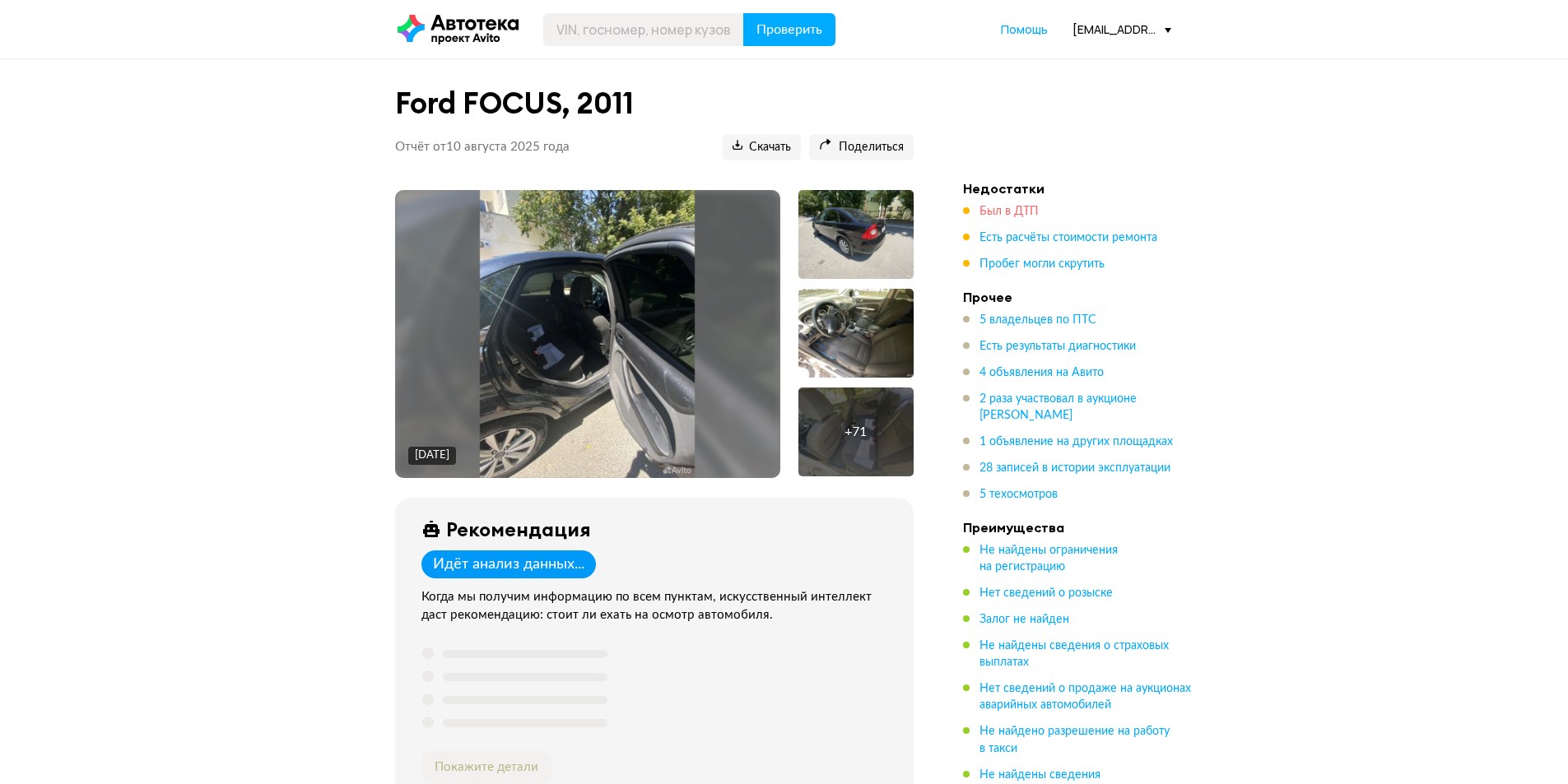
click at [993, 216] on span "Был в ДТП" at bounding box center [1010, 212] width 59 height 12
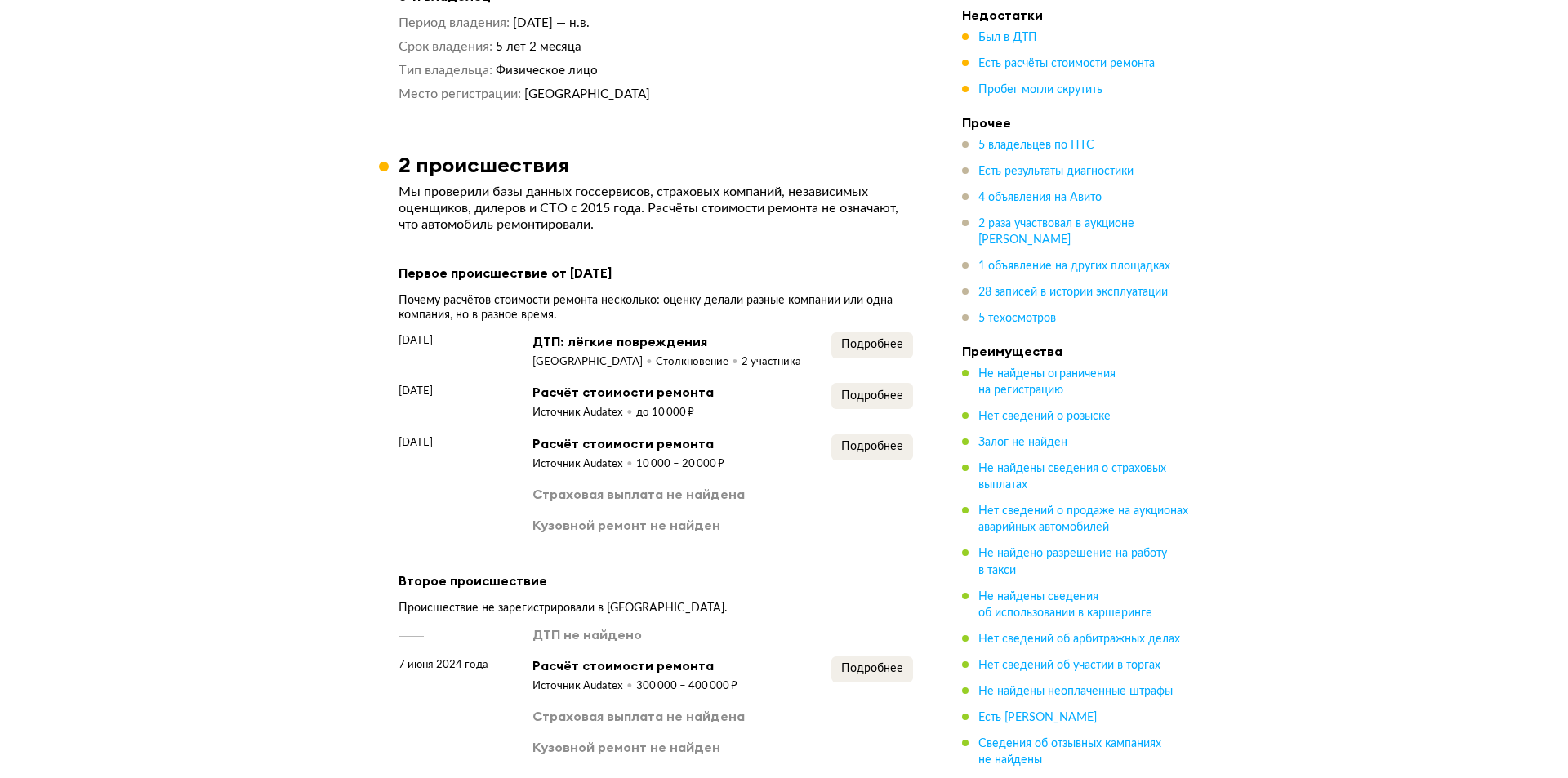
scroll to position [2304, 0]
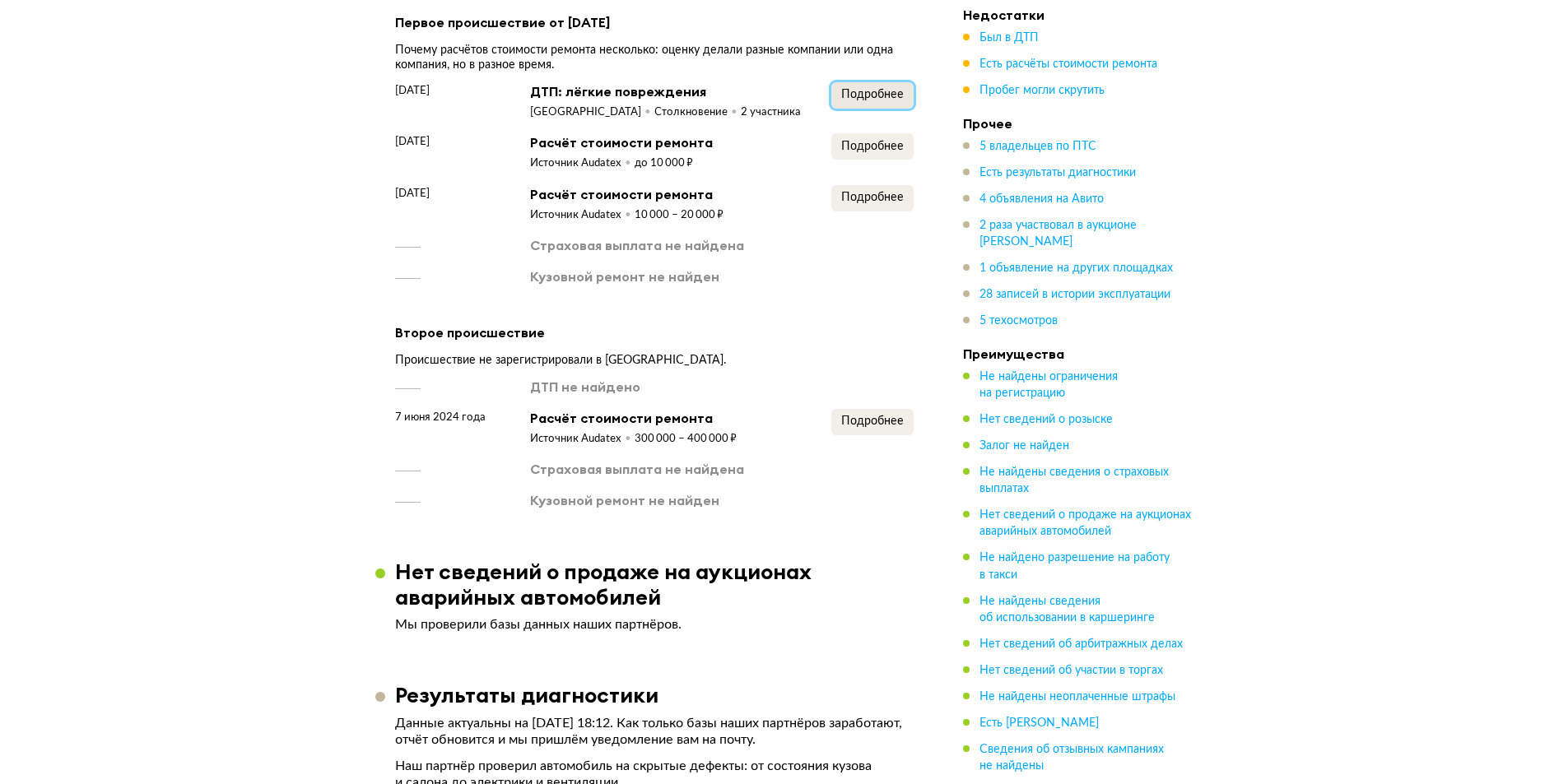
click at [871, 97] on span "Подробнее" at bounding box center [873, 95] width 63 height 12
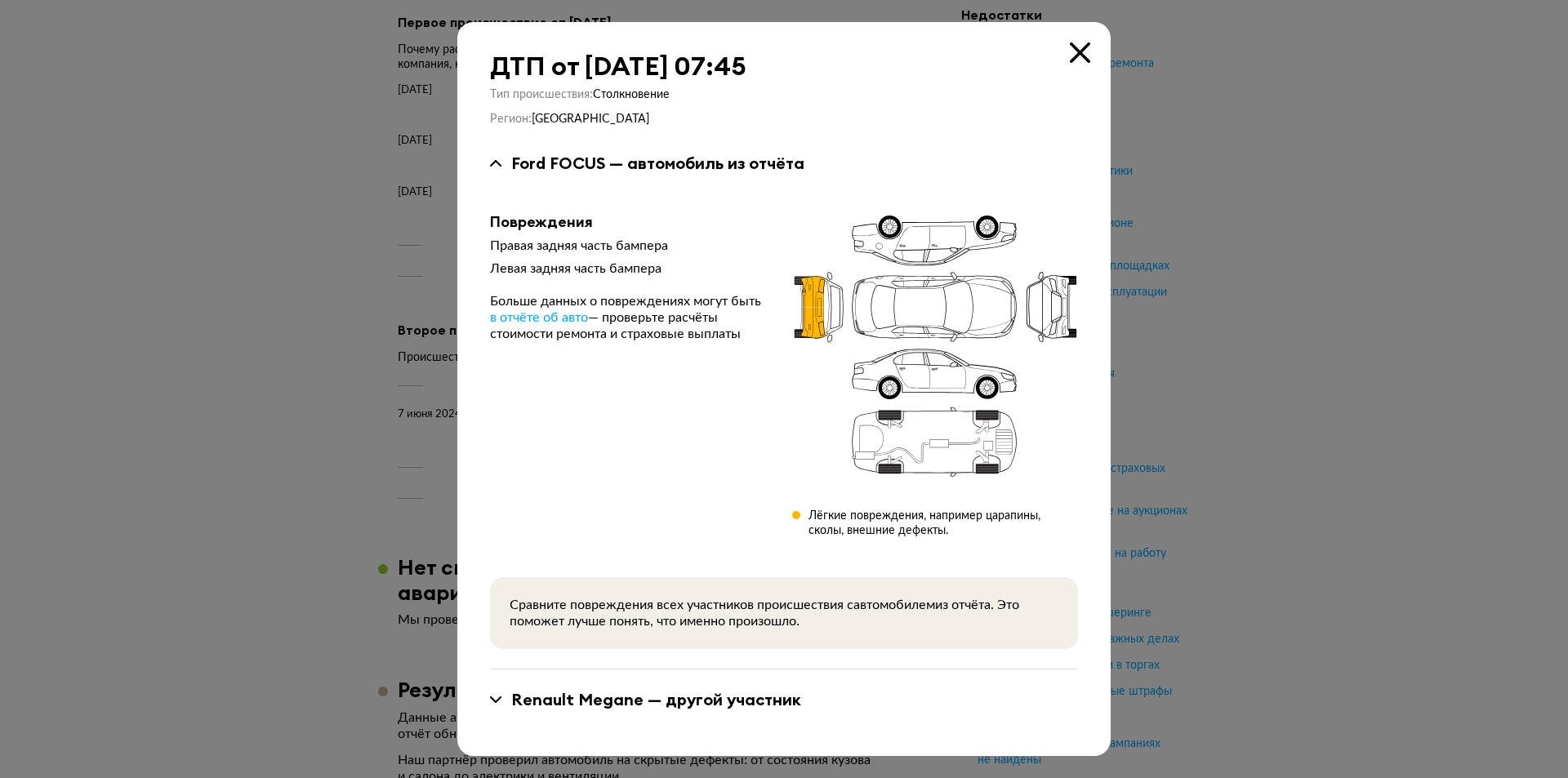
click at [1087, 48] on icon at bounding box center [1080, 52] width 20 height 20
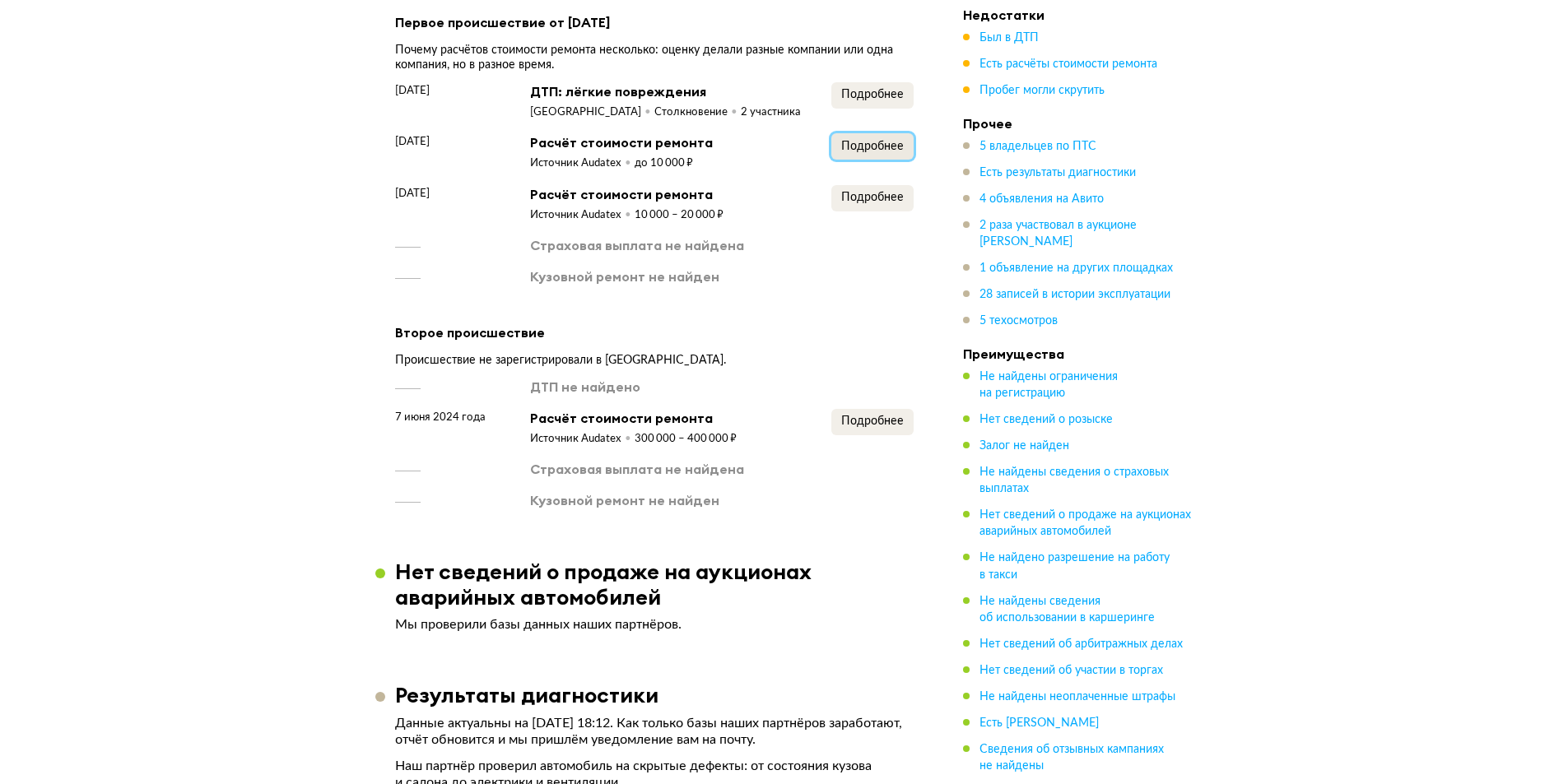
click at [869, 144] on span "Подробнее" at bounding box center [873, 147] width 63 height 12
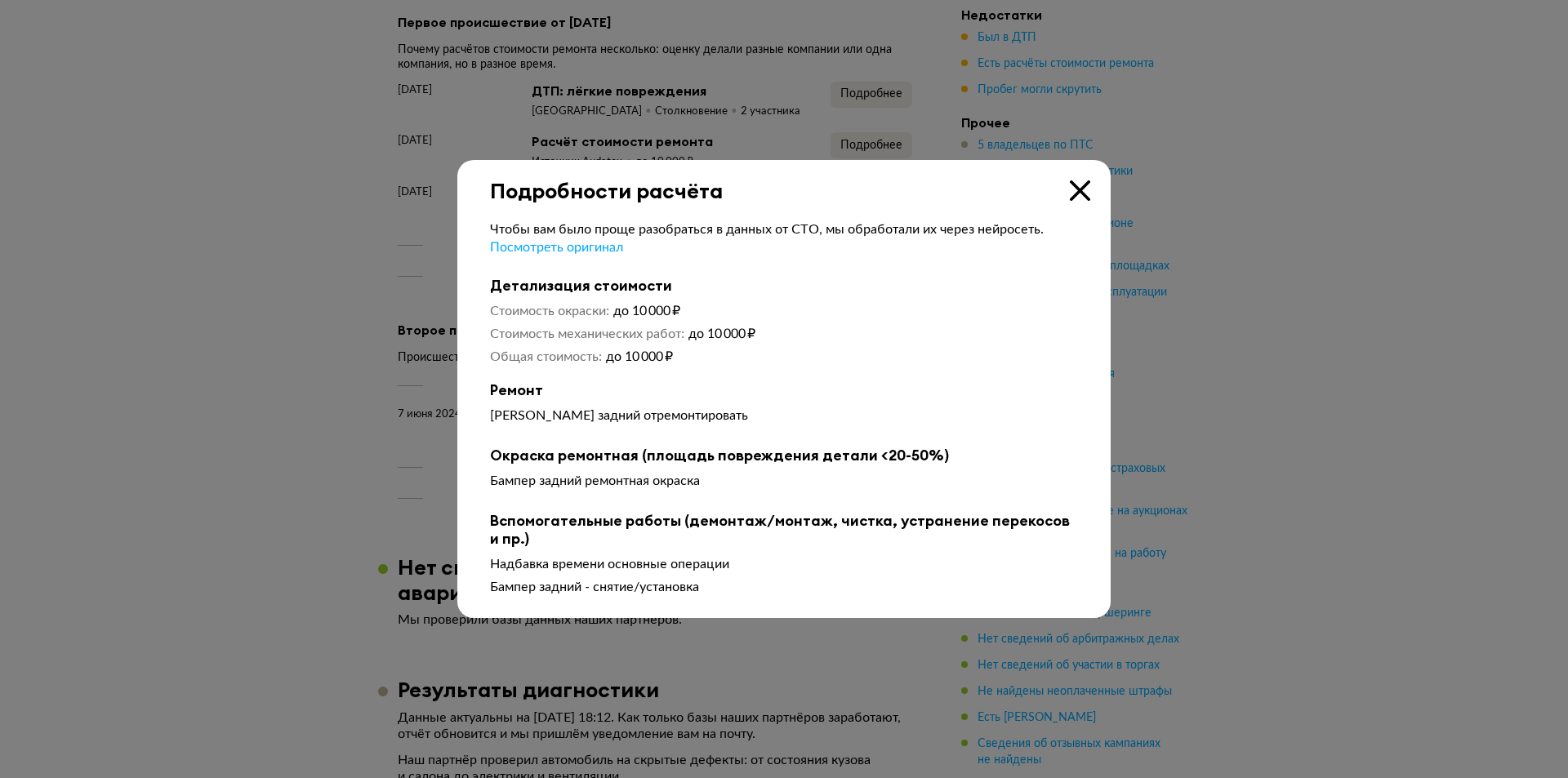
click at [1093, 192] on div "Подробности расчёта" at bounding box center [783, 181] width 653 height 43
drag, startPoint x: 1080, startPoint y: 170, endPoint x: 1087, endPoint y: 180, distance: 12.2
click at [1086, 180] on div "Подробности расчёта Чтобы вам было проще разобраться в данных от СТО, мы обрабо…" at bounding box center [783, 389] width 653 height 459
click at [1087, 180] on icon at bounding box center [1080, 190] width 20 height 20
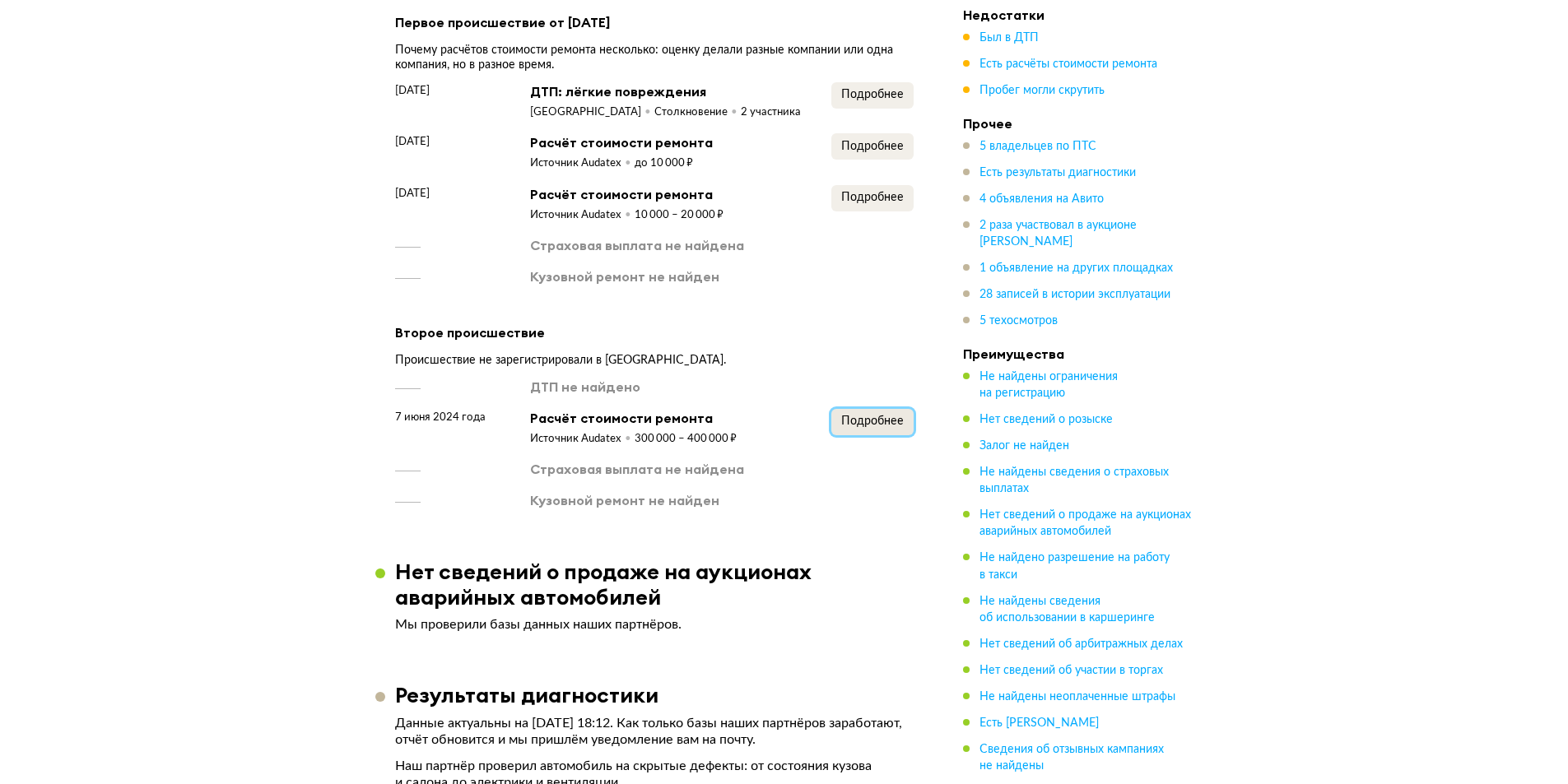
click at [863, 421] on span "Подробнее" at bounding box center [873, 421] width 63 height 12
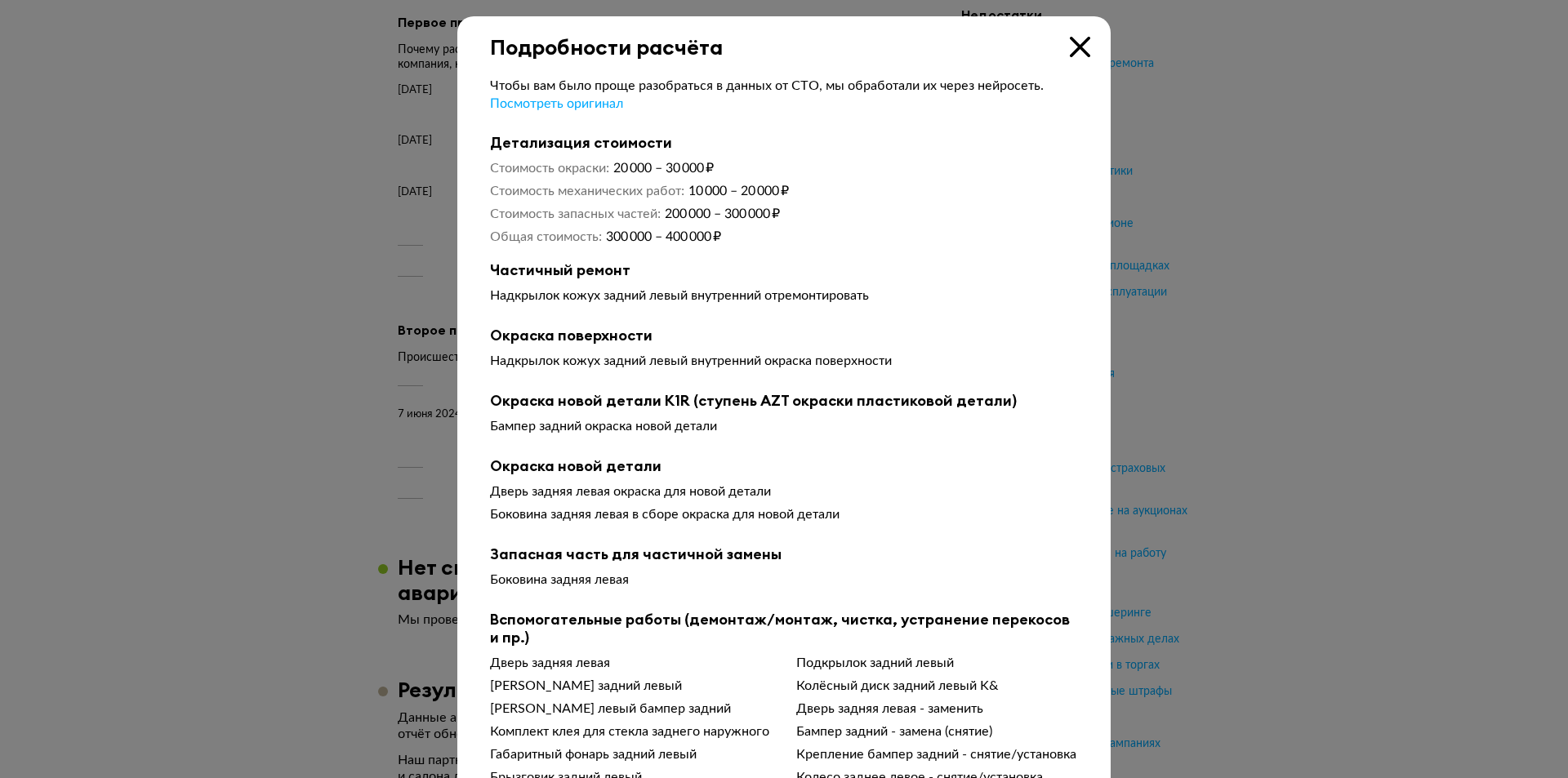
scroll to position [82, 0]
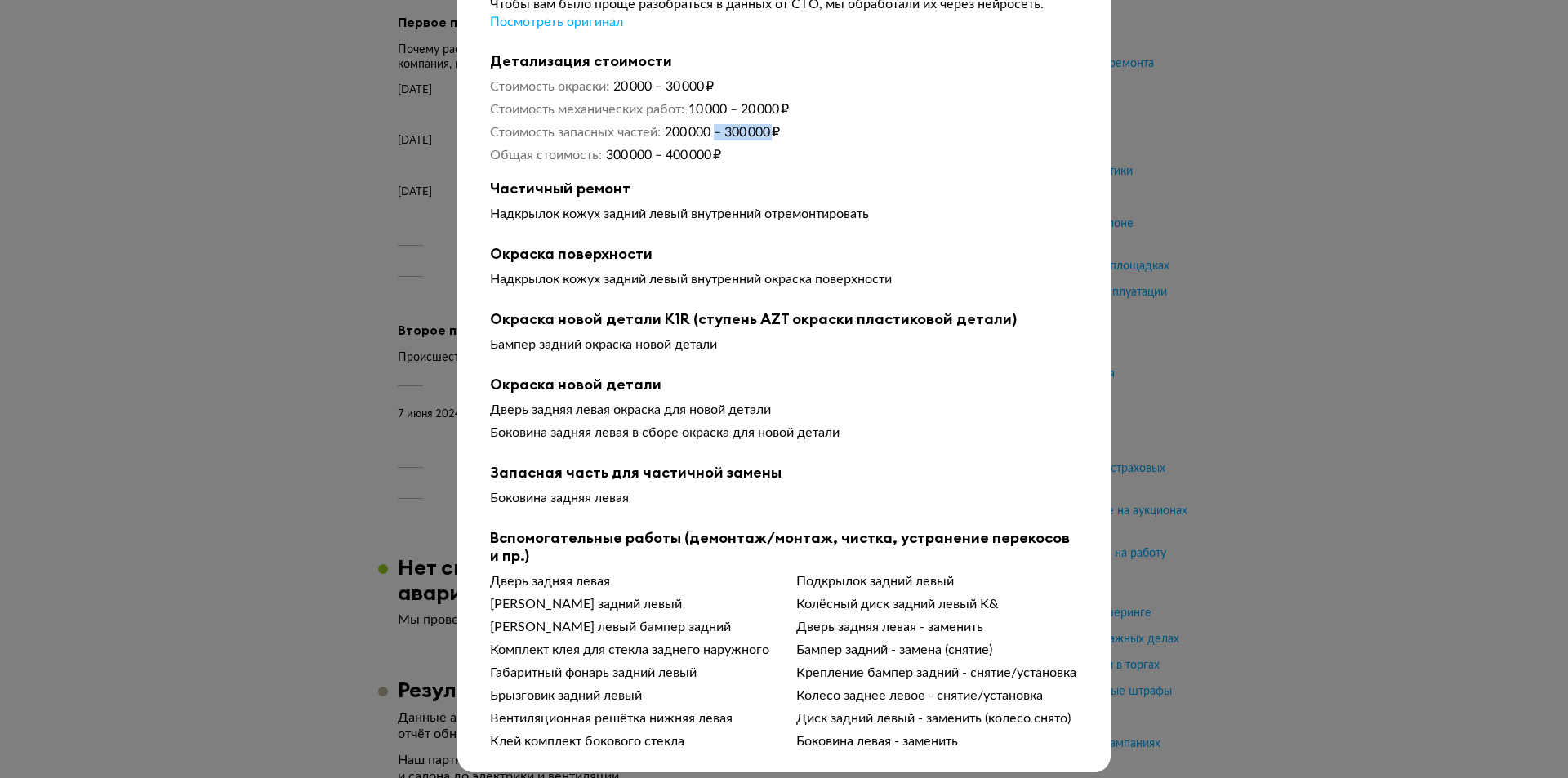
drag, startPoint x: 715, startPoint y: 131, endPoint x: 771, endPoint y: 132, distance: 56.0
click at [771, 132] on span "200 000 – 300 000 ₽" at bounding box center [722, 131] width 115 height 13
click at [768, 132] on span "200 000 – 300 000 ₽" at bounding box center [722, 131] width 115 height 13
click at [739, 134] on span "200 000 – 300 000 ₽" at bounding box center [722, 131] width 115 height 13
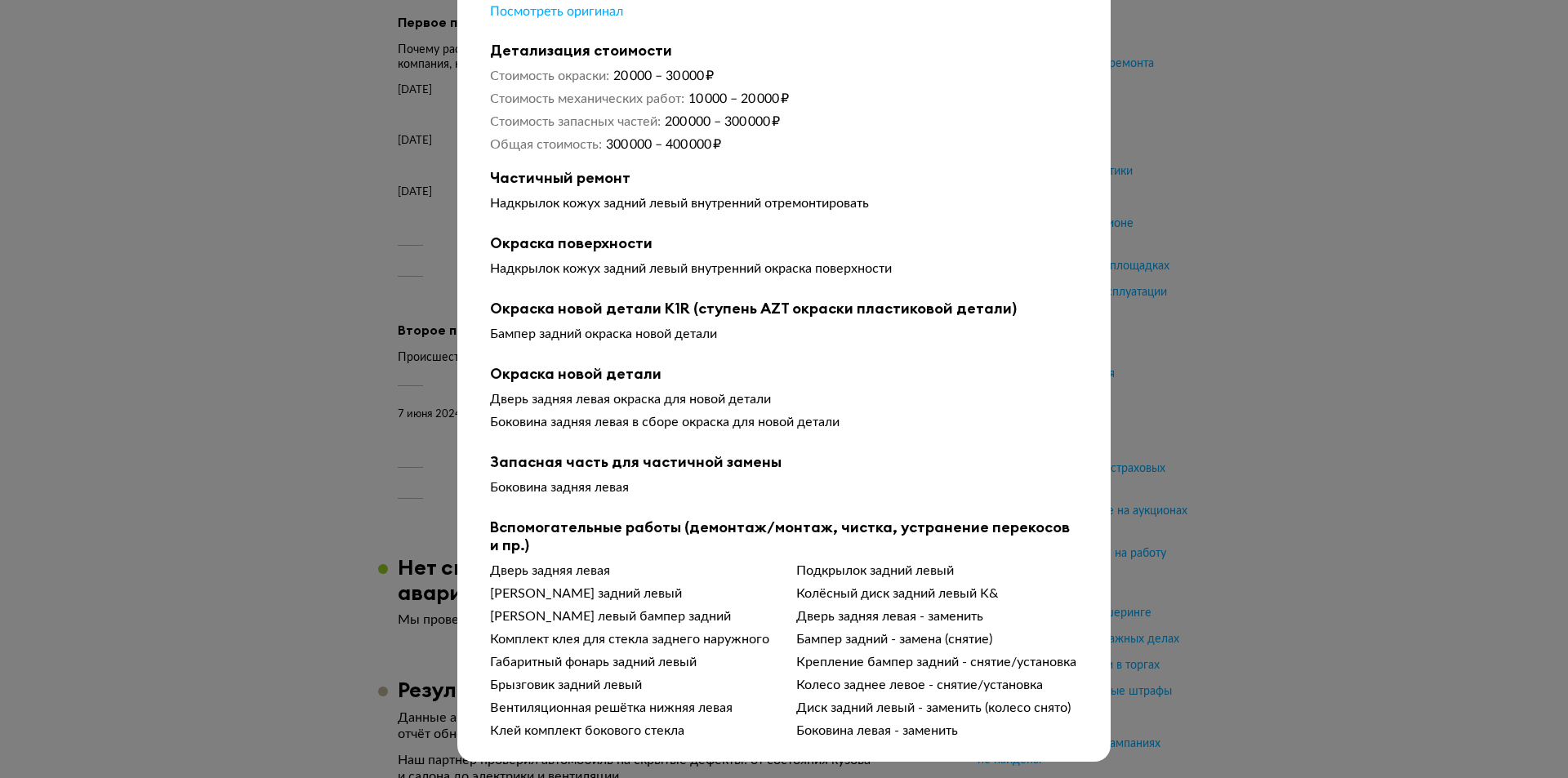
scroll to position [113, 0]
drag, startPoint x: 737, startPoint y: 384, endPoint x: 768, endPoint y: 383, distance: 31.0
click at [767, 391] on div "Дверь задняя левая окраска для новой детали" at bounding box center [783, 399] width 588 height 16
click at [769, 391] on div "Дверь задняя левая окраска для новой детали" at bounding box center [783, 399] width 588 height 16
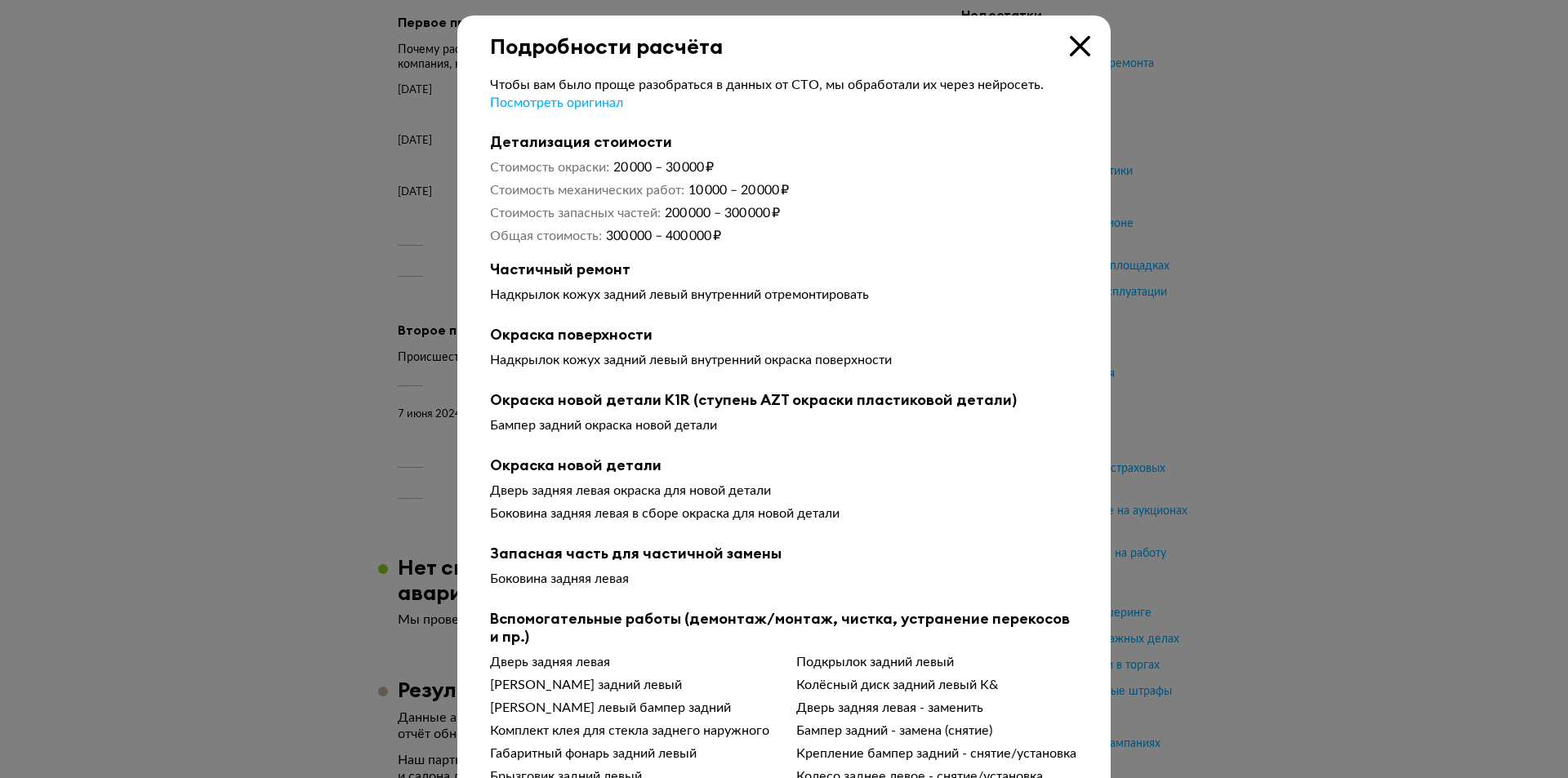
scroll to position [0, 0]
drag, startPoint x: 603, startPoint y: 238, endPoint x: 708, endPoint y: 242, distance: 105.1
click at [708, 242] on span "300 000 – 400 000 ₽" at bounding box center [663, 236] width 115 height 13
click at [679, 273] on b "Частичный ремонт" at bounding box center [783, 270] width 588 height 18
click at [1070, 47] on icon at bounding box center [1080, 47] width 20 height 20
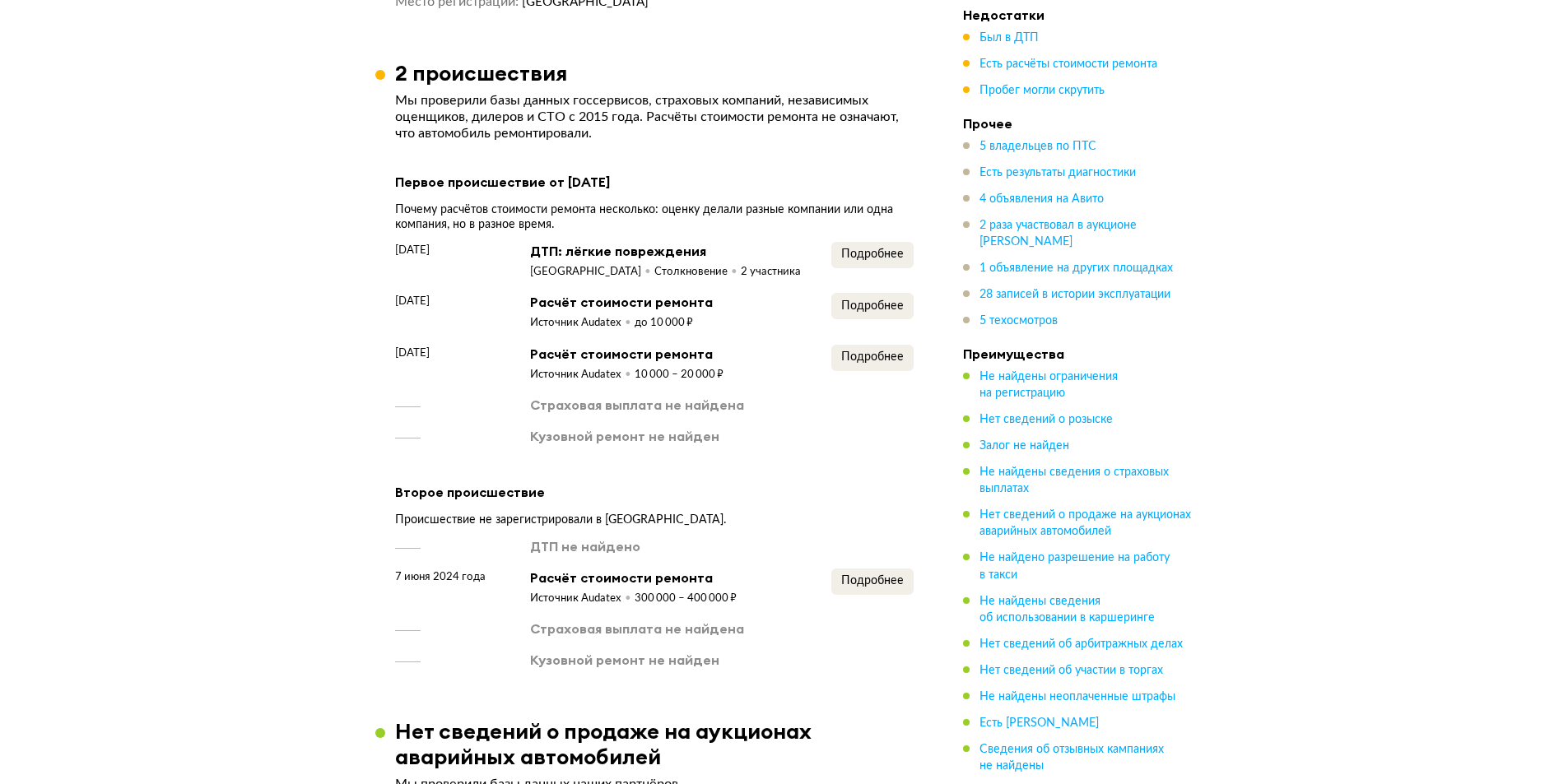
scroll to position [2158, 0]
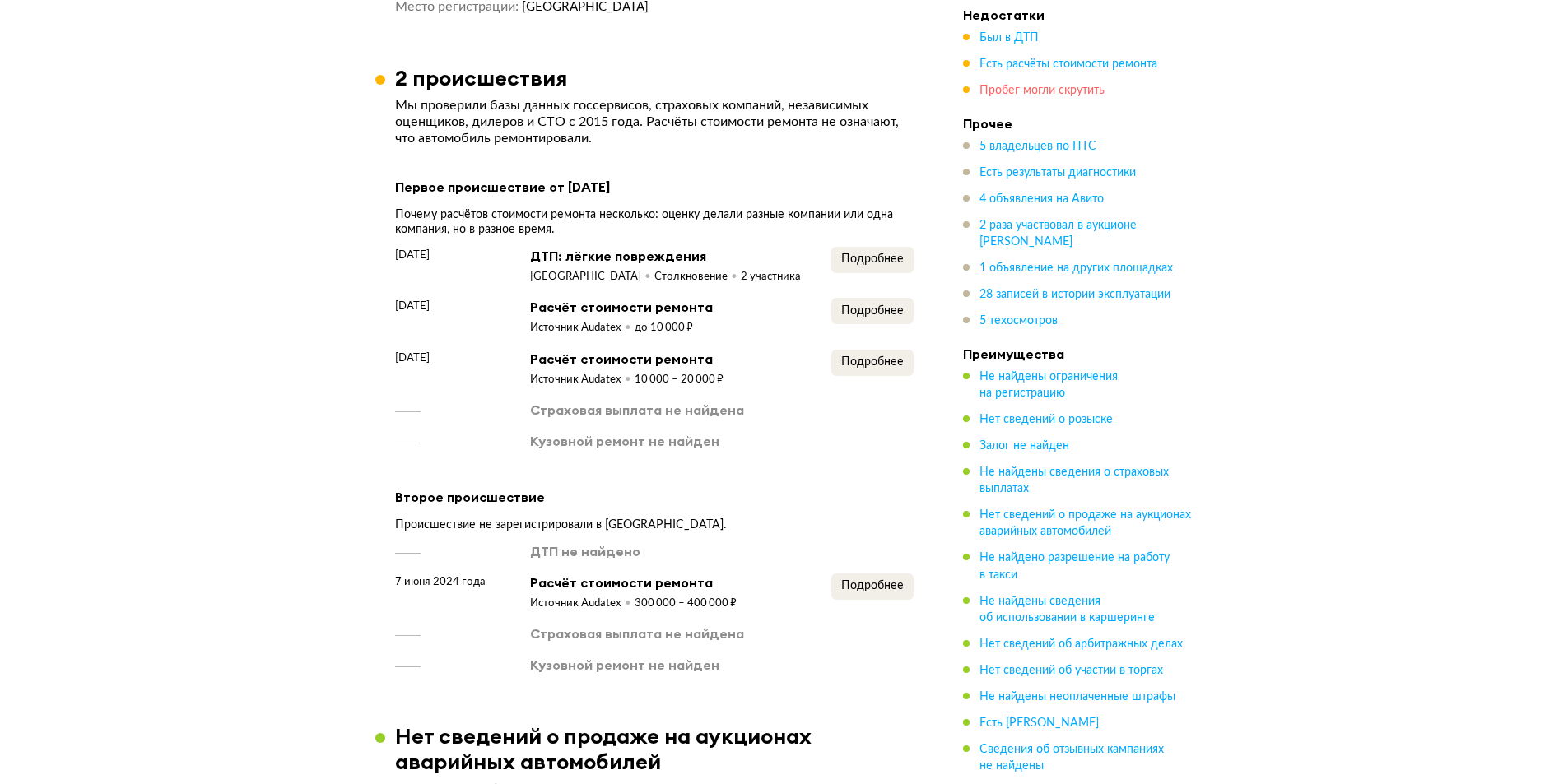
click at [1069, 94] on span "Пробег могли скрутить" at bounding box center [1042, 91] width 125 height 12
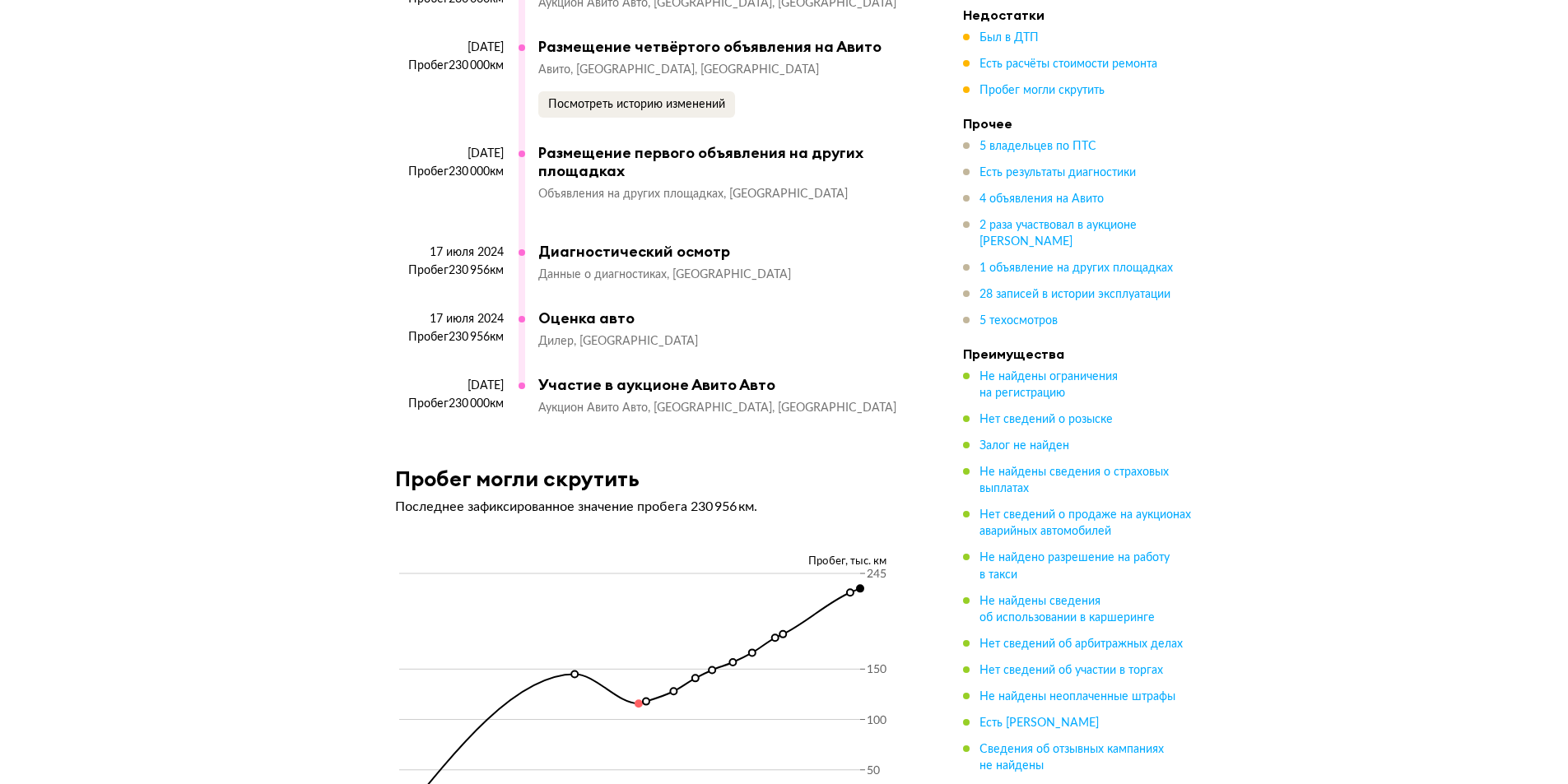
scroll to position [9151, 0]
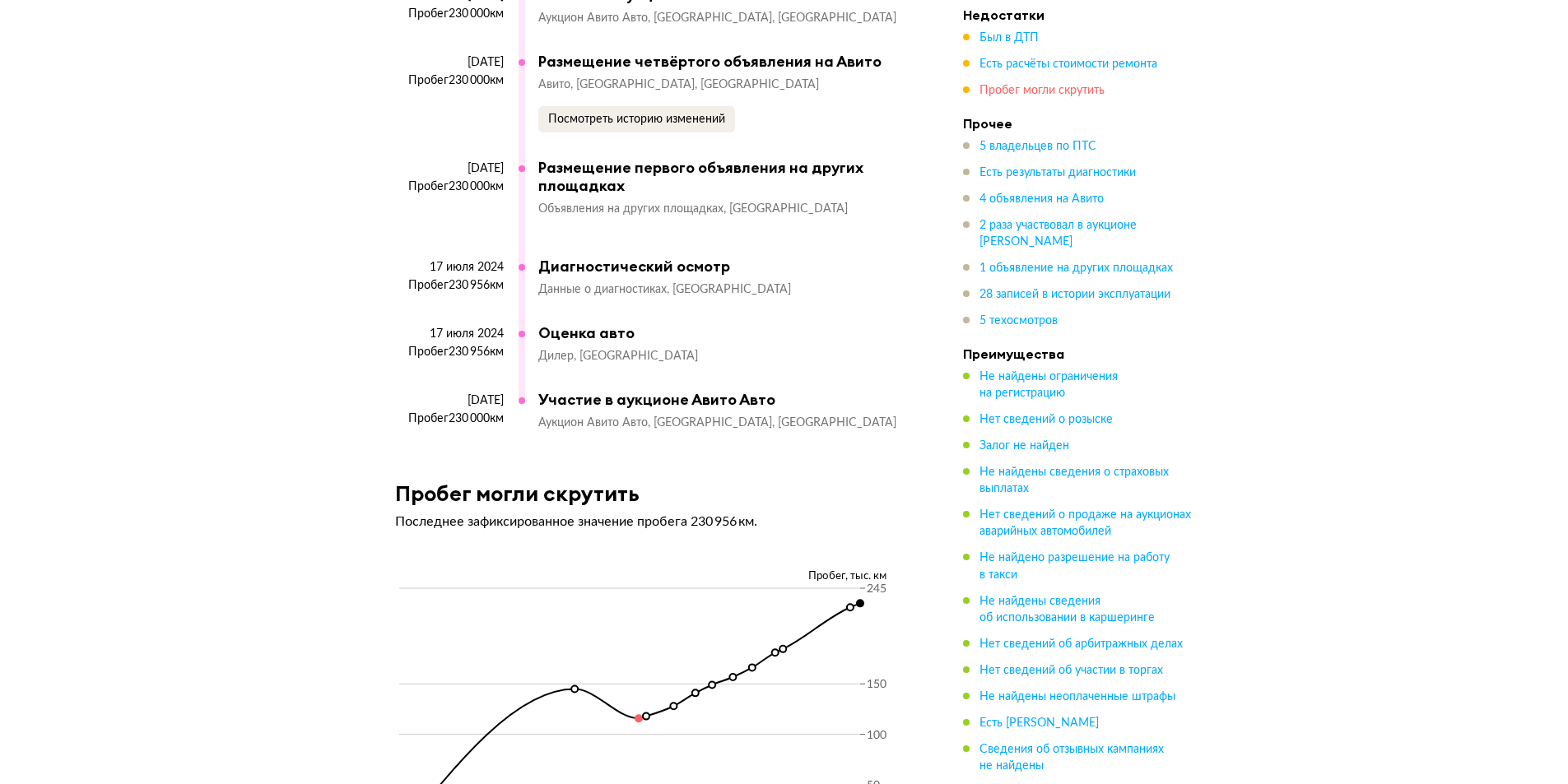
click at [1024, 93] on span "Пробег могли скрутить" at bounding box center [1042, 91] width 125 height 12
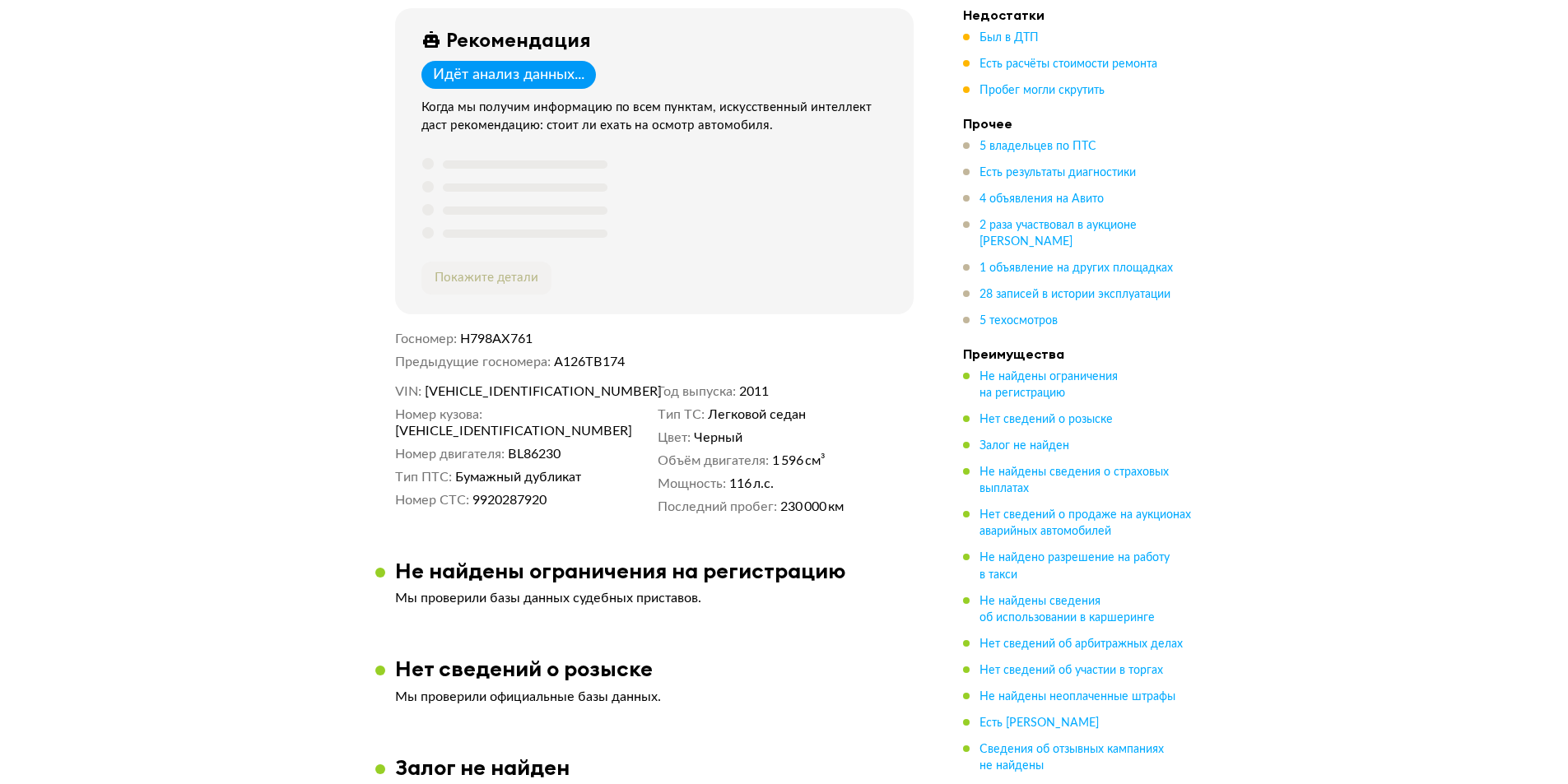
scroll to position [576, 0]
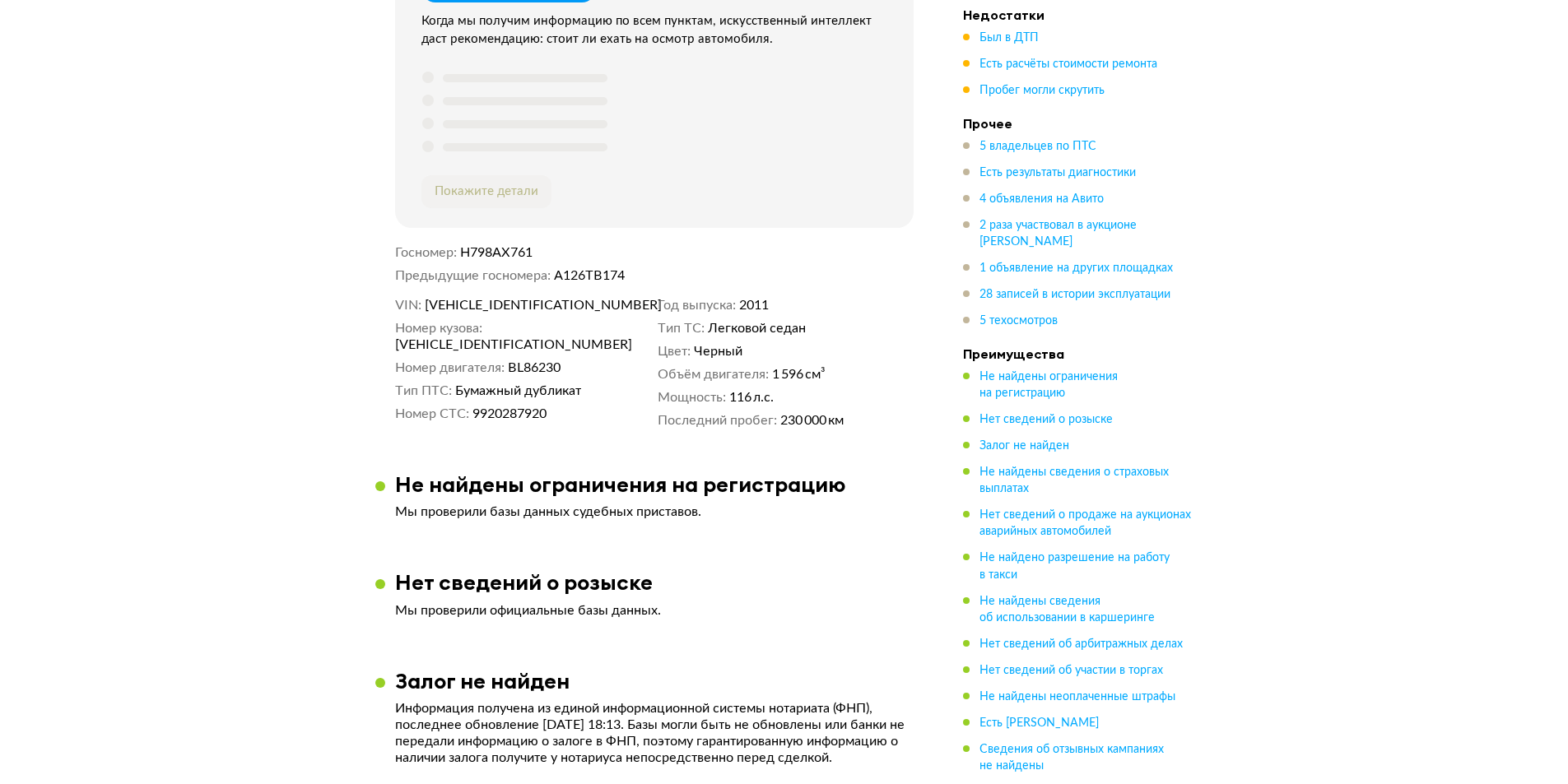
click at [520, 304] on span "[VEHICLE_IDENTIFICATION_NUMBER]" at bounding box center [519, 305] width 190 height 16
copy span "[VEHICLE_IDENTIFICATION_NUMBER]"
click at [1033, 145] on span "5 владельцев по ПТС" at bounding box center [1039, 147] width 117 height 12
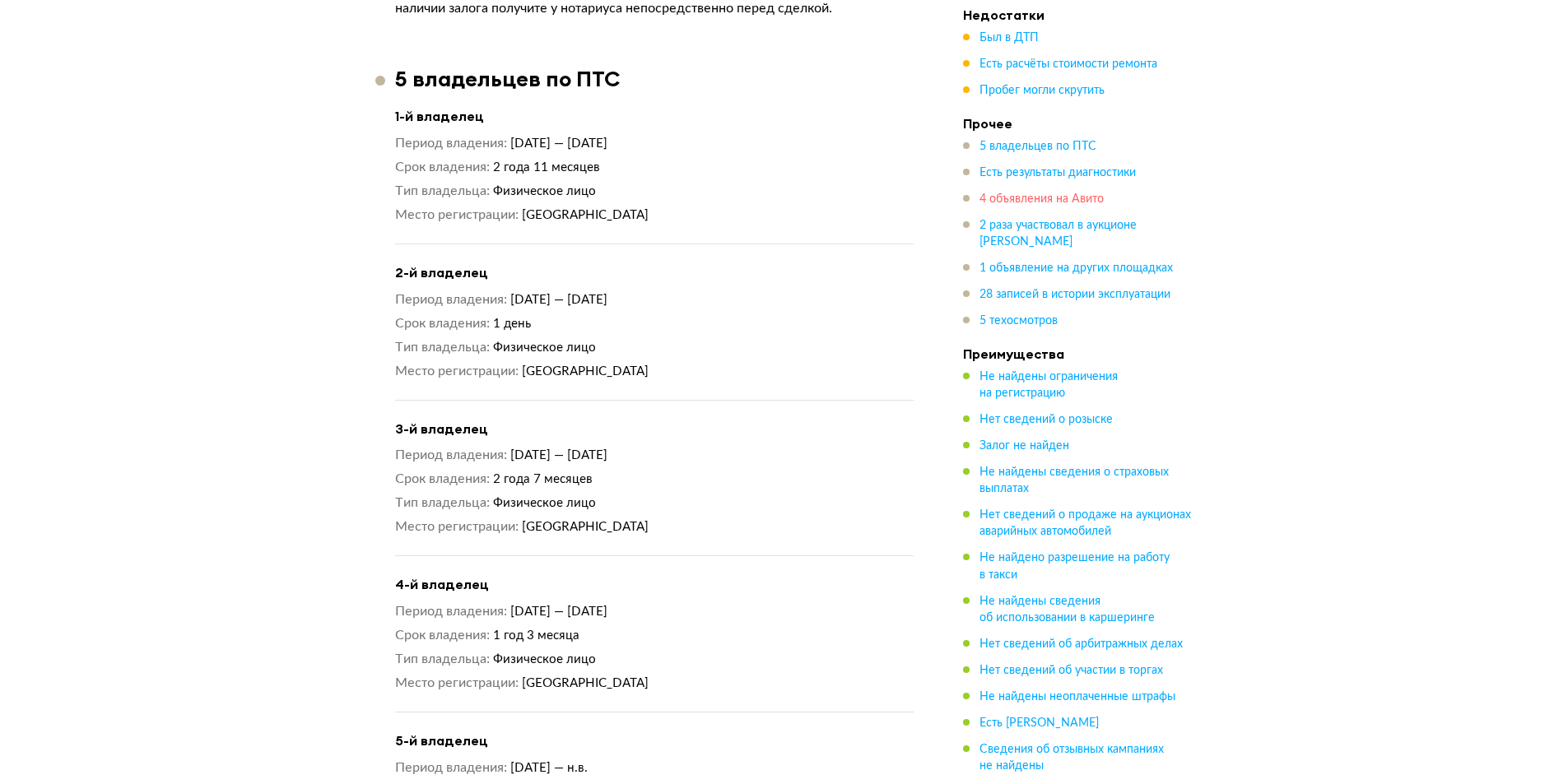
click at [997, 200] on span "4 объявления на Авито" at bounding box center [1042, 200] width 124 height 12
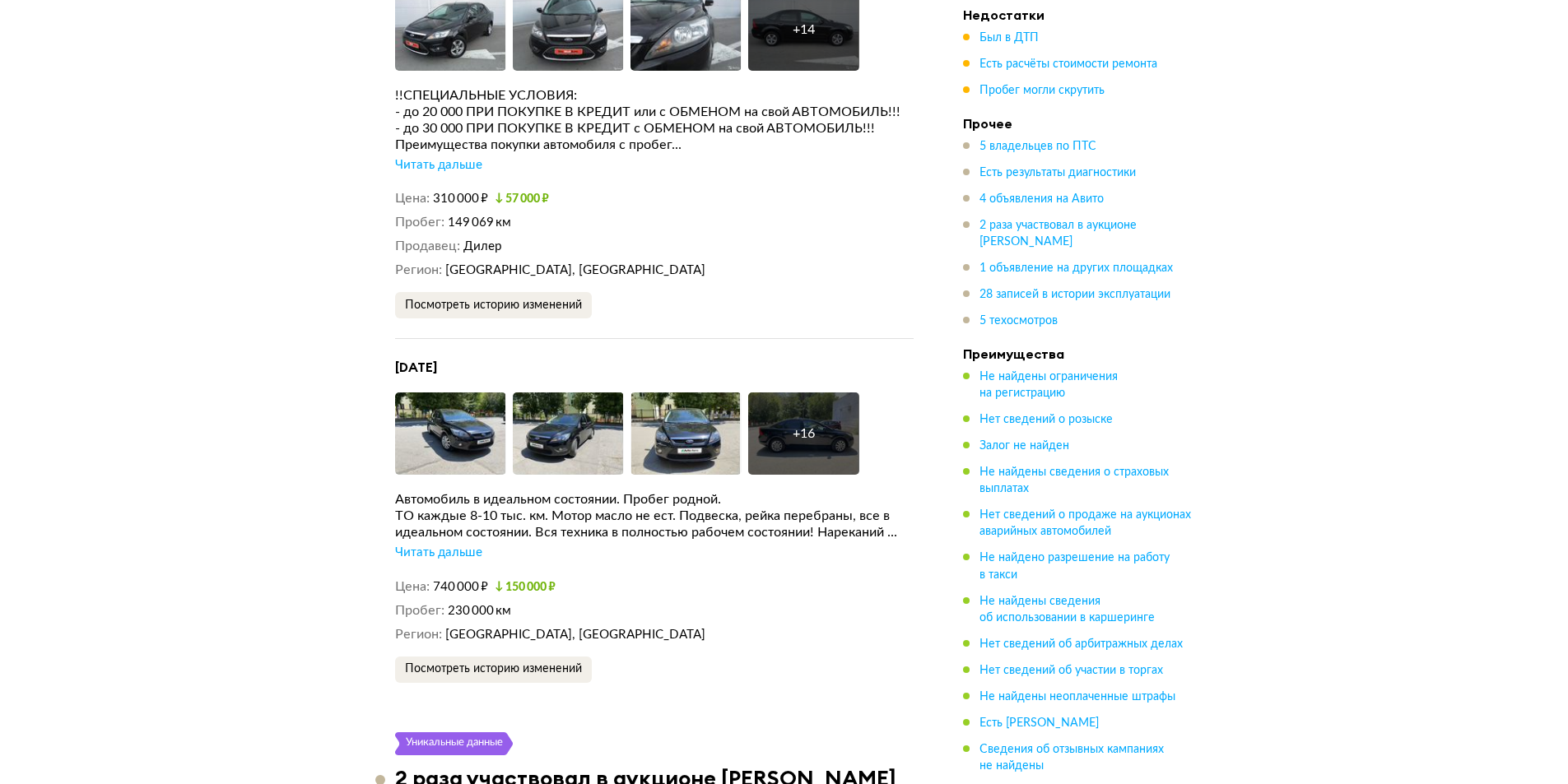
scroll to position [4370, 0]
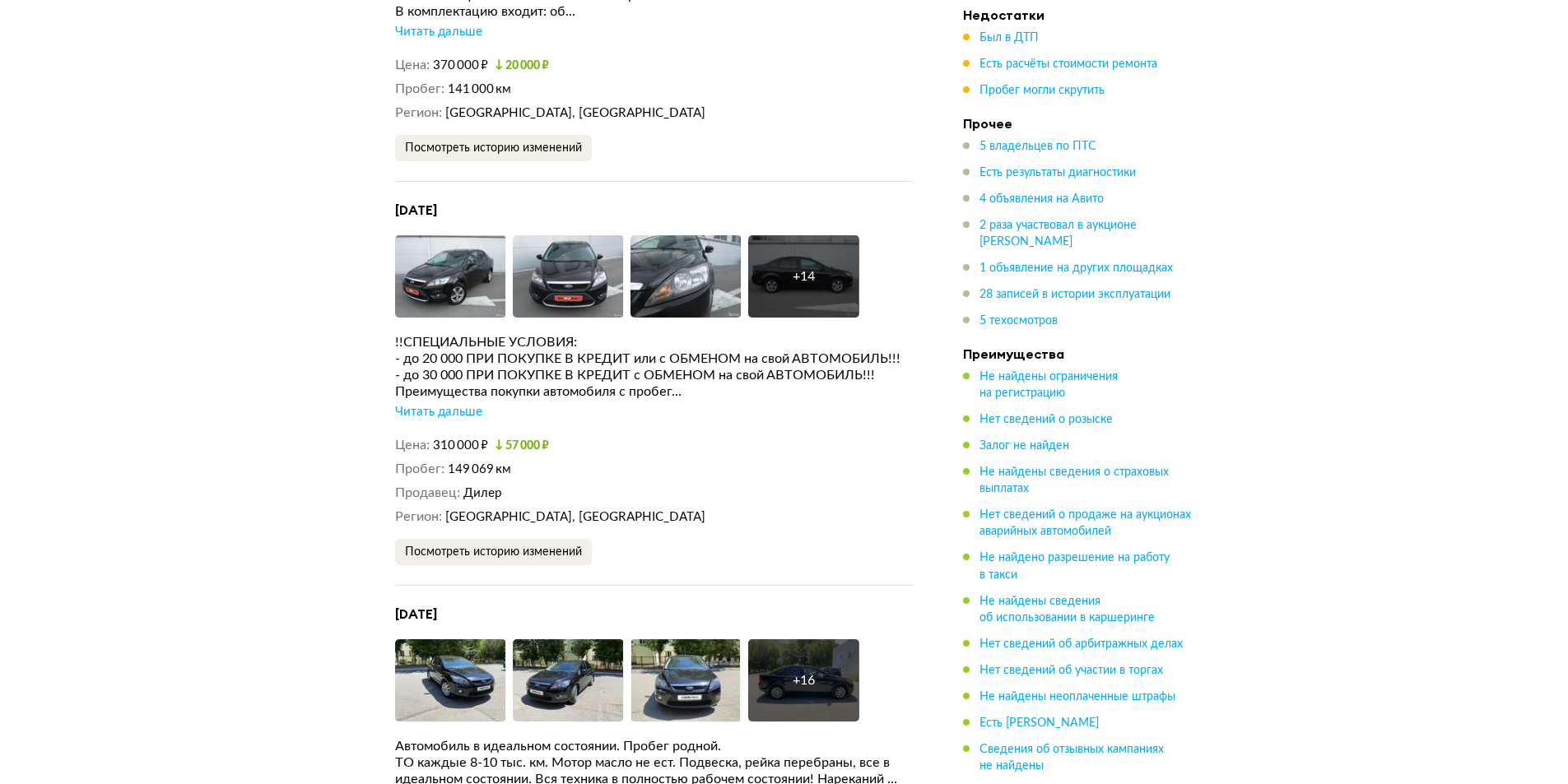
click at [456, 419] on div "Читать дальше" at bounding box center [439, 412] width 88 height 16
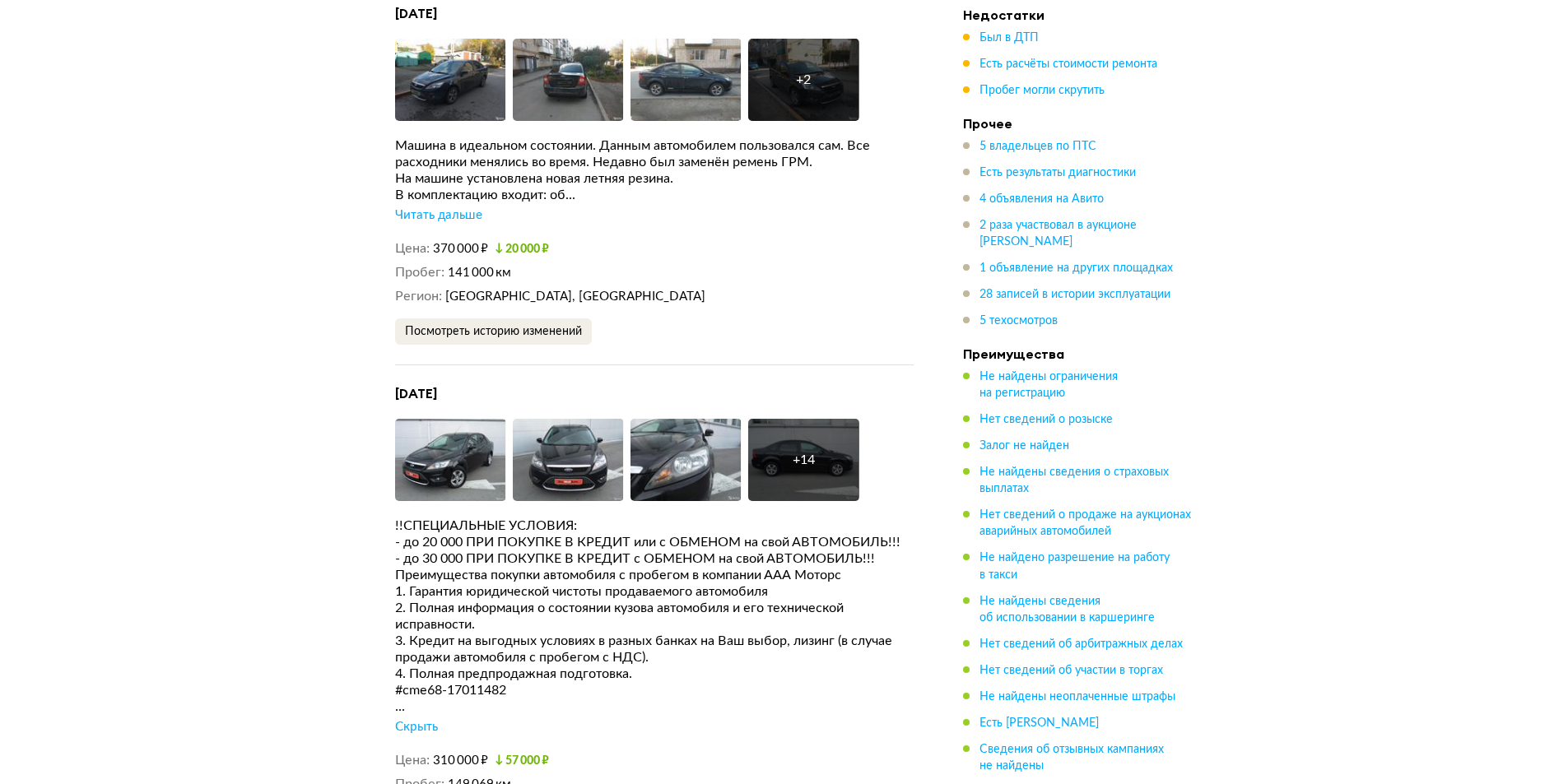
scroll to position [4041, 0]
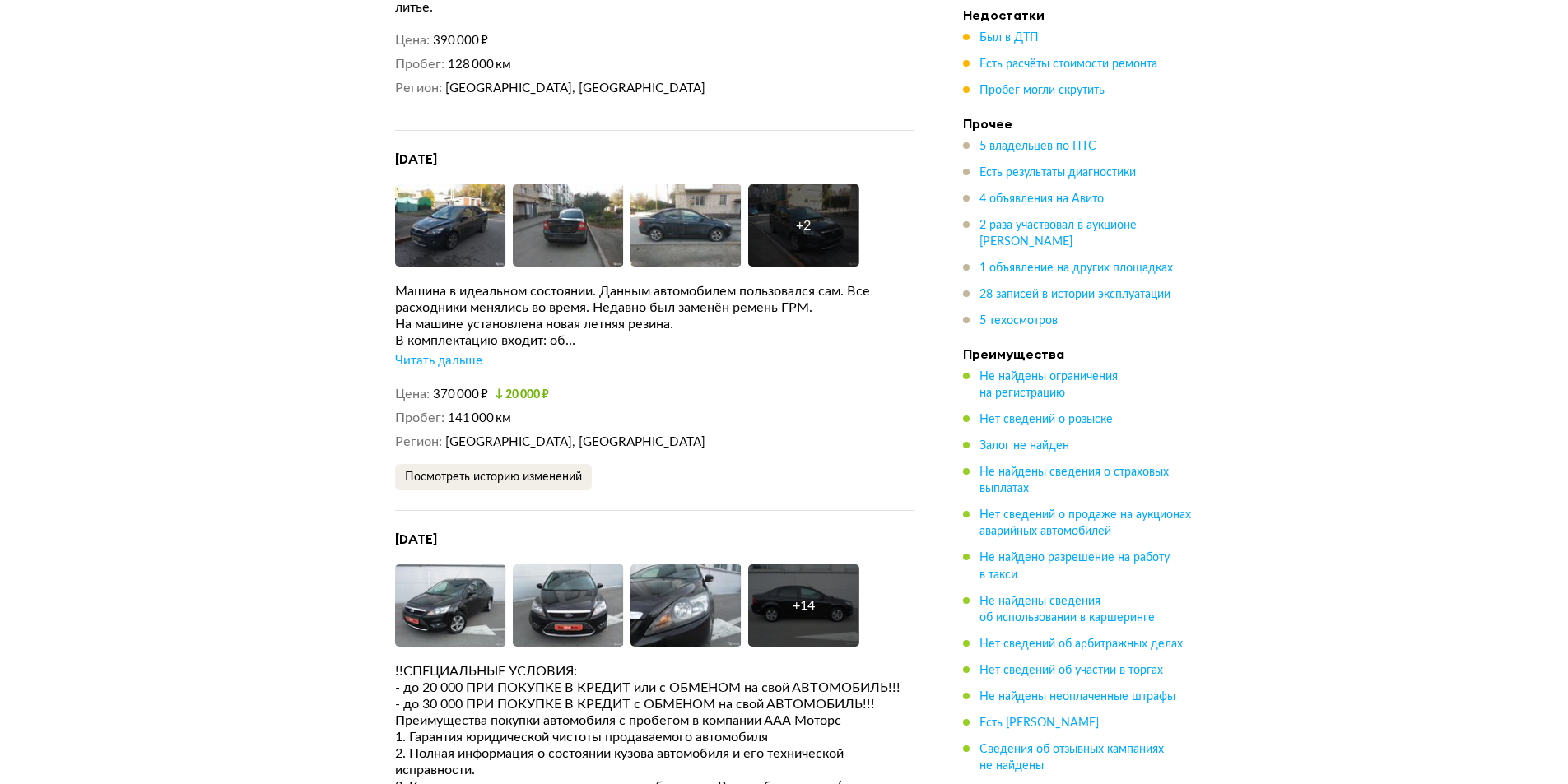
click at [455, 349] on div "В комплектацию входит: об..." at bounding box center [654, 340] width 518 height 16
click at [454, 354] on div "Читать дальше" at bounding box center [439, 361] width 88 height 16
